Goal: Task Accomplishment & Management: Complete application form

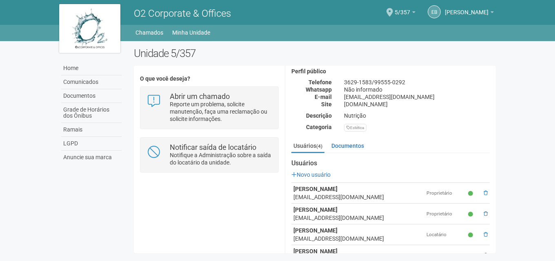
scroll to position [99, 0]
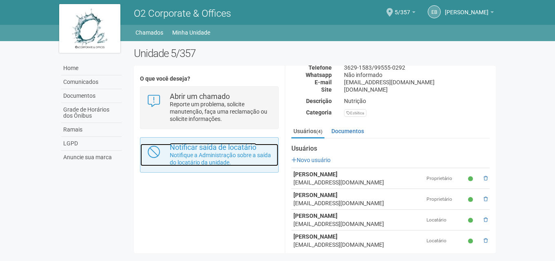
click at [205, 163] on p "Notifique a Administração sobre a saída do locatário da unidade." at bounding box center [221, 159] width 102 height 15
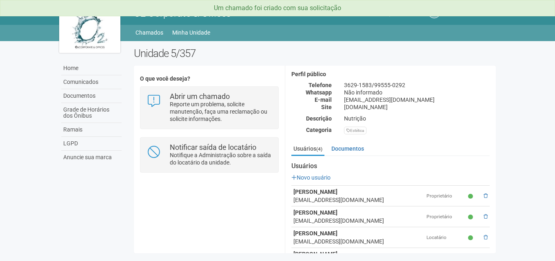
scroll to position [82, 0]
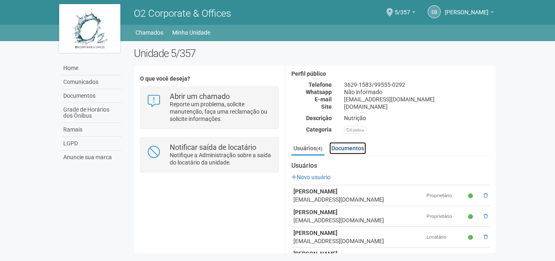
click at [347, 142] on link "Documentos" at bounding box center [347, 148] width 37 height 12
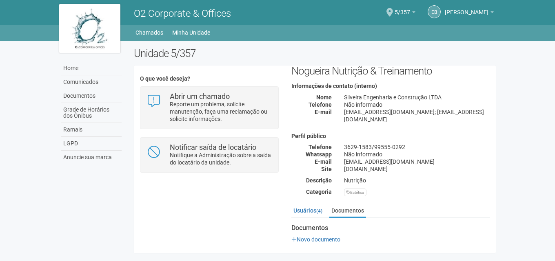
scroll to position [11, 0]
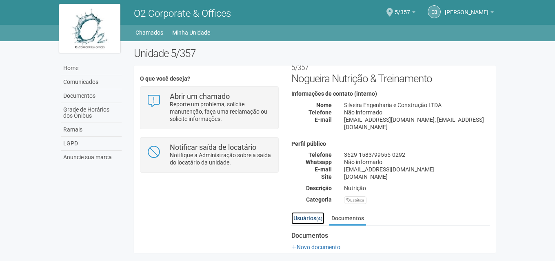
click at [303, 212] on link "Usuários (4)" at bounding box center [307, 218] width 33 height 12
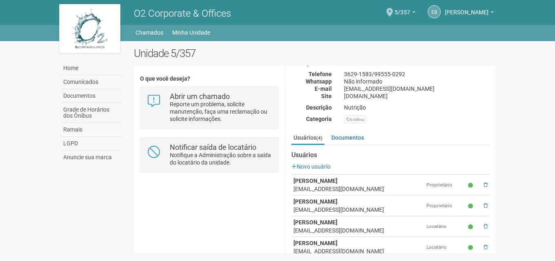
scroll to position [99, 0]
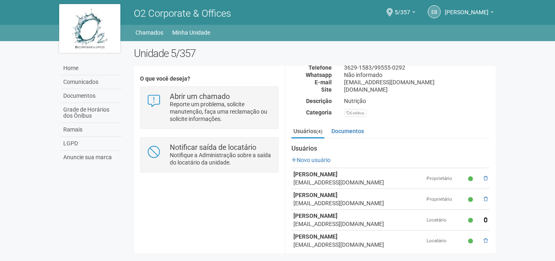
click at [484, 218] on span at bounding box center [485, 220] width 4 height 5
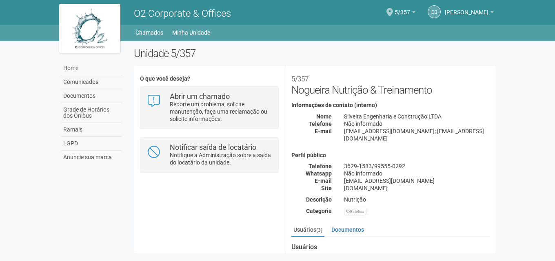
scroll to position [78, 0]
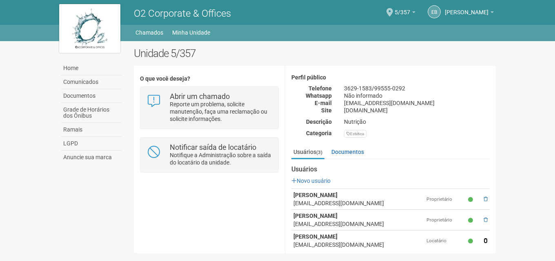
click at [484, 239] on span at bounding box center [485, 241] width 4 height 5
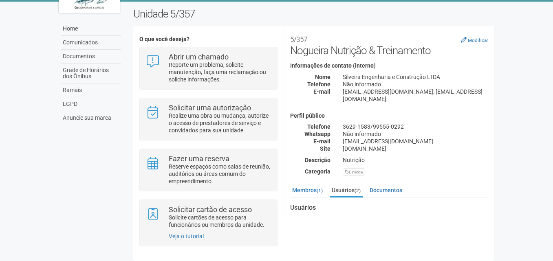
scroll to position [45, 0]
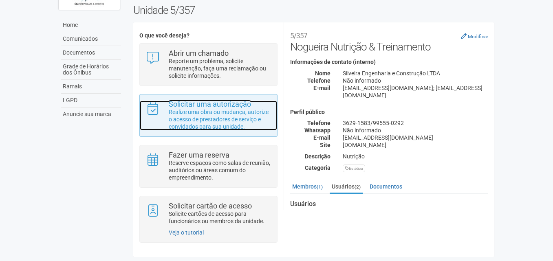
click at [212, 113] on p "Realize uma obra ou mudança, autorize o acesso de prestadores de serviço e conv…" at bounding box center [220, 119] width 102 height 22
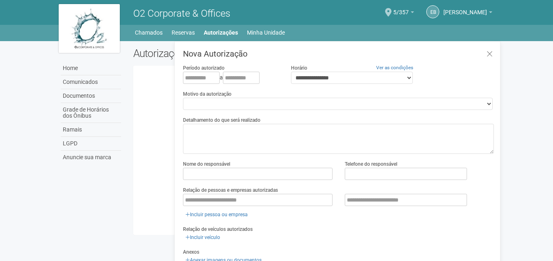
click at [265, 110] on div "**********" at bounding box center [338, 192] width 311 height 285
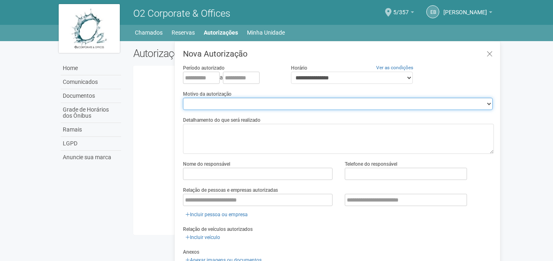
click at [266, 105] on select "**********" at bounding box center [338, 104] width 310 height 12
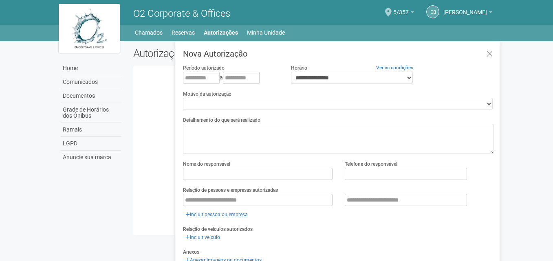
drag, startPoint x: 157, startPoint y: 142, endPoint x: 172, endPoint y: 143, distance: 15.5
click at [157, 142] on div "Carregando... Nenhuma autorização foi solicitada" at bounding box center [317, 150] width 356 height 157
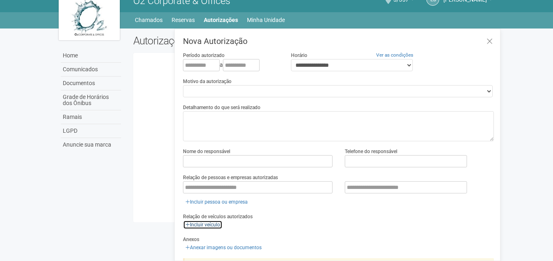
click at [210, 222] on link "Incluir veículo" at bounding box center [203, 225] width 40 height 9
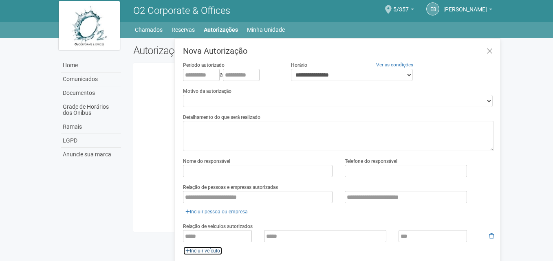
scroll to position [0, 0]
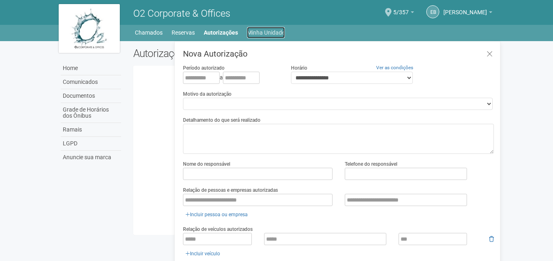
click at [262, 32] on link "Minha Unidade" at bounding box center [266, 32] width 38 height 11
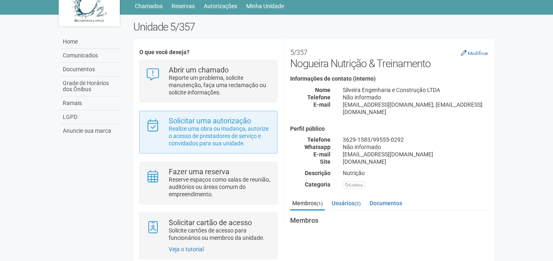
scroll to position [41, 0]
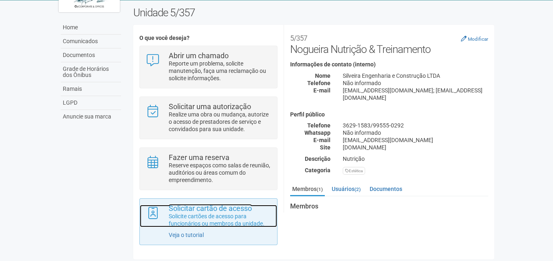
click at [203, 217] on p "Solicite cartões de acesso para funcionários ou membros da unidade." at bounding box center [220, 220] width 102 height 15
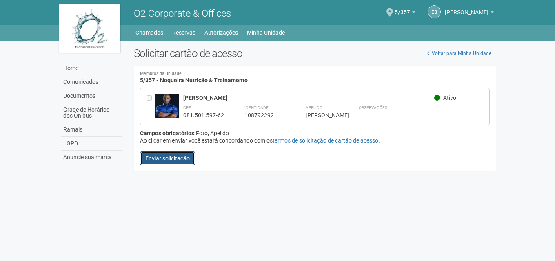
click at [179, 162] on button "Enviar solicitação" at bounding box center [167, 159] width 55 height 14
click at [248, 83] on h4 "Membros da unidade 5/357 - Nogueira Nutrição & Treinamento" at bounding box center [315, 78] width 350 height 12
click at [210, 81] on h4 "Membros da unidade 5/357 - Nogueira Nutrição & Treinamento" at bounding box center [315, 78] width 350 height 12
click at [202, 114] on div "081.501.597-62" at bounding box center [203, 115] width 41 height 7
click at [146, 97] on div "**********" at bounding box center [315, 107] width 350 height 38
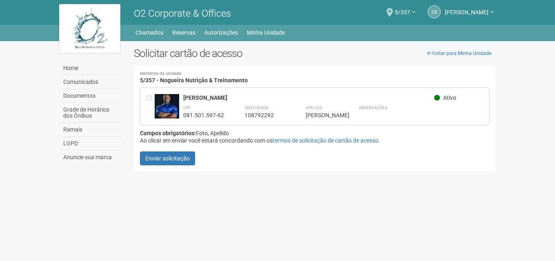
click at [191, 101] on div "Roberto Nogueira" at bounding box center [308, 97] width 251 height 7
drag, startPoint x: 203, startPoint y: 98, endPoint x: 155, endPoint y: 98, distance: 48.1
click at [202, 98] on div "Roberto Nogueira" at bounding box center [308, 97] width 251 height 7
drag, startPoint x: 214, startPoint y: 114, endPoint x: 240, endPoint y: 140, distance: 37.2
click at [214, 114] on div "081.501.597-62" at bounding box center [203, 115] width 41 height 7
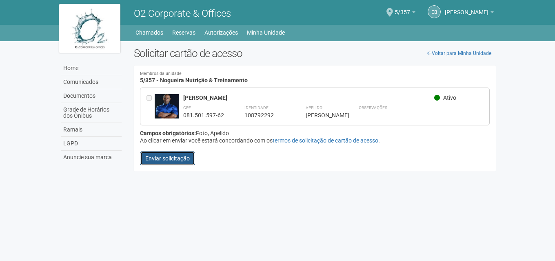
click at [175, 165] on button "Enviar solicitação" at bounding box center [167, 159] width 55 height 14
click at [161, 166] on button "Enviar solicitação" at bounding box center [167, 159] width 55 height 14
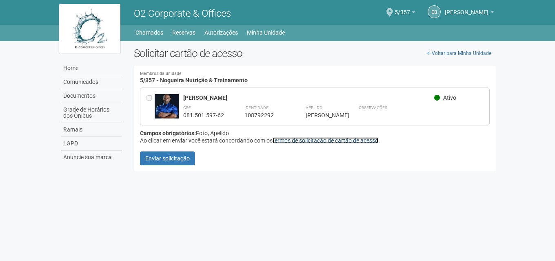
click at [347, 144] on link "termos de solicitação de cartão de acesso" at bounding box center [325, 140] width 106 height 7
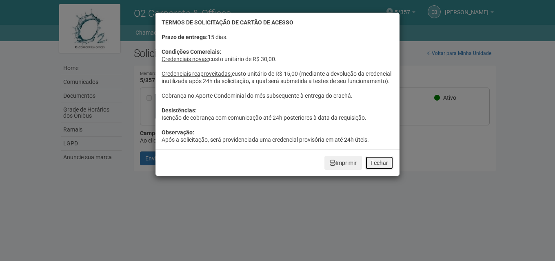
click at [379, 170] on button "Fechar" at bounding box center [379, 163] width 28 height 14
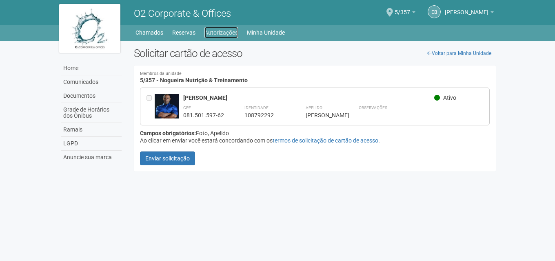
click at [227, 33] on link "Autorizações" at bounding box center [220, 32] width 33 height 11
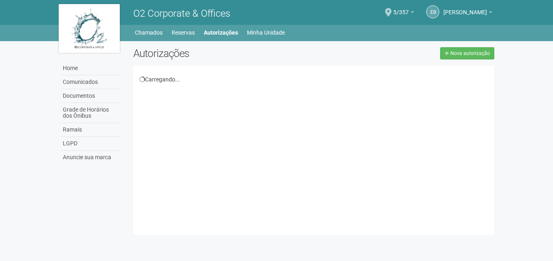
select select "**"
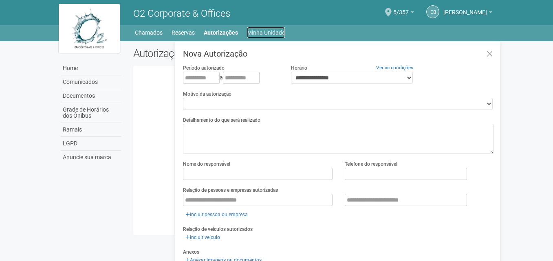
click at [268, 33] on link "Minha Unidade" at bounding box center [266, 32] width 38 height 11
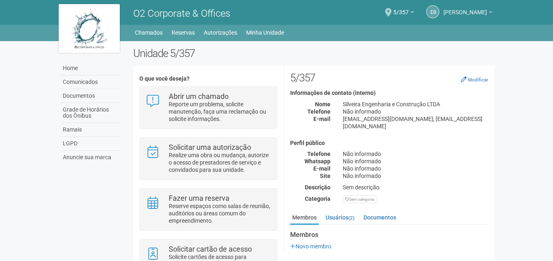
click at [471, 7] on span "[PERSON_NAME]" at bounding box center [466, 8] width 44 height 14
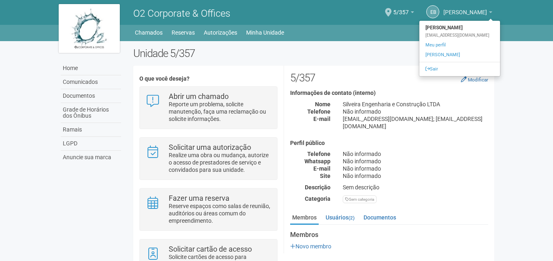
click at [472, 9] on span "[PERSON_NAME]" at bounding box center [466, 8] width 44 height 14
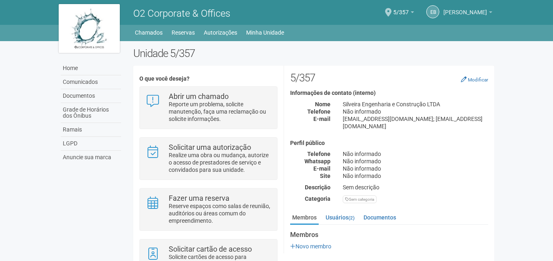
scroll to position [7, 0]
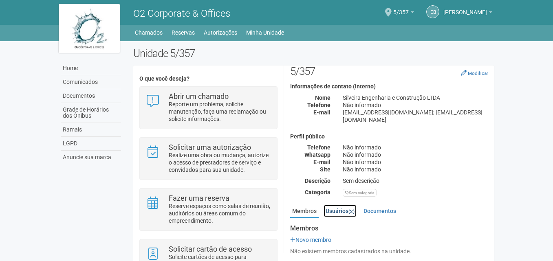
click at [343, 205] on link "Usuários (2)" at bounding box center [340, 211] width 33 height 12
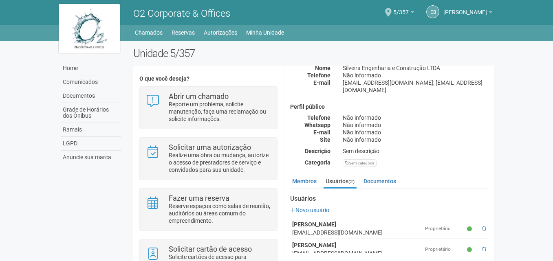
scroll to position [45, 0]
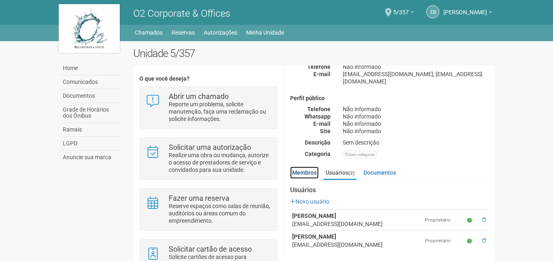
click at [301, 167] on link "Membros" at bounding box center [304, 173] width 29 height 12
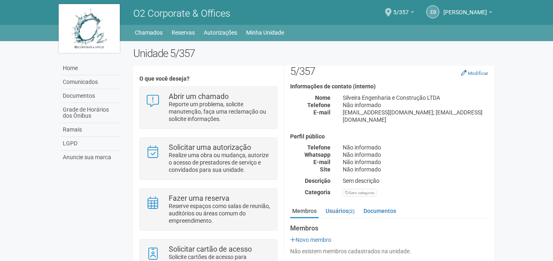
scroll to position [45, 0]
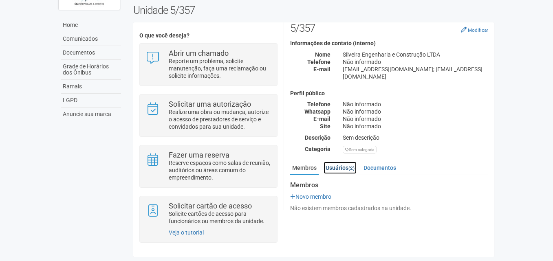
click at [343, 162] on link "Usuários (2)" at bounding box center [340, 168] width 33 height 12
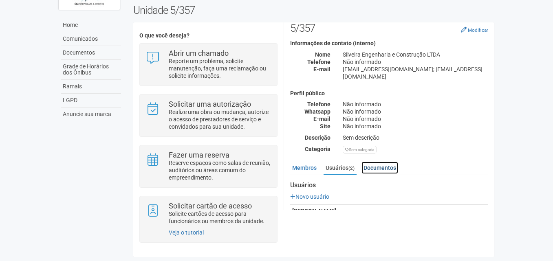
click at [383, 162] on link "Documentos" at bounding box center [380, 168] width 37 height 12
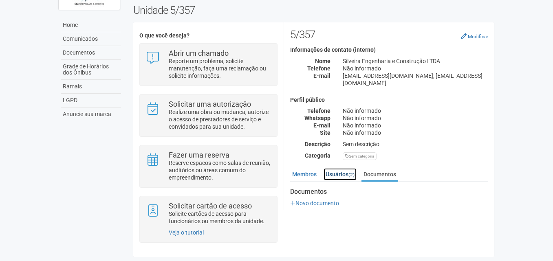
click at [347, 168] on link "Usuários (2)" at bounding box center [340, 174] width 33 height 12
drag, startPoint x: 390, startPoint y: 76, endPoint x: 363, endPoint y: 76, distance: 26.9
click at [363, 76] on div "arcoverdeleonardo@gmail.com; jlinojr@hotmail.com" at bounding box center [416, 79] width 158 height 15
drag, startPoint x: 354, startPoint y: 73, endPoint x: 383, endPoint y: 73, distance: 29.8
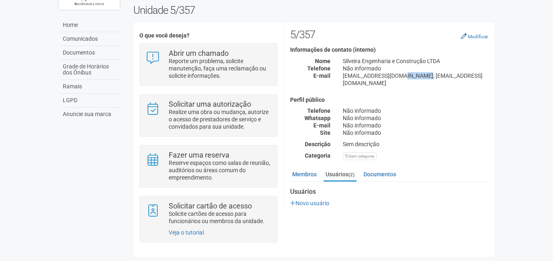
click at [383, 73] on div "arcoverdeleonardo@gmail.com; jlinojr@hotmail.com" at bounding box center [416, 79] width 158 height 15
click at [385, 107] on div "Não informado" at bounding box center [416, 110] width 158 height 7
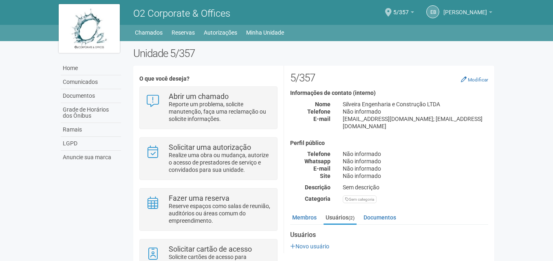
click at [472, 9] on span "[PERSON_NAME]" at bounding box center [466, 8] width 44 height 14
